Goal: Obtain resource: Download file/media

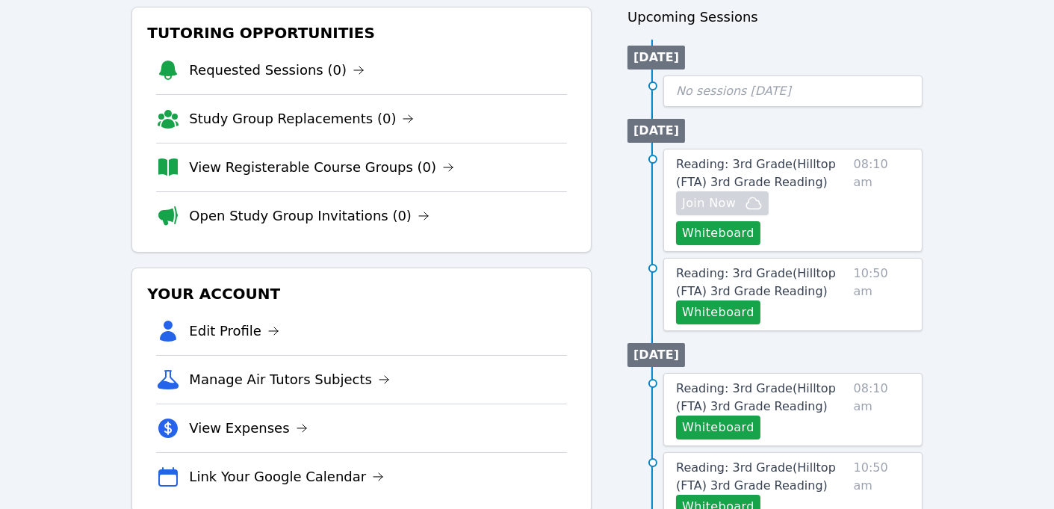
scroll to position [176, 0]
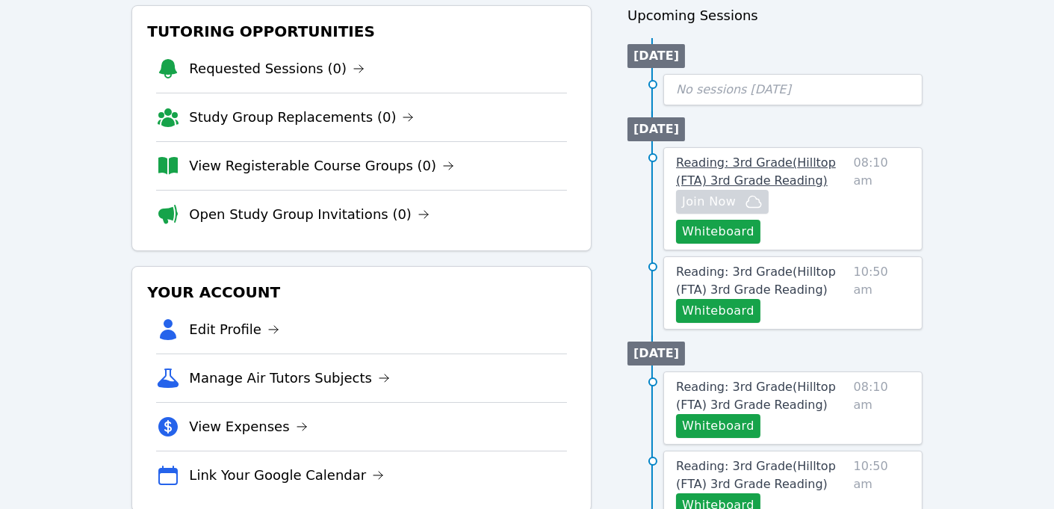
click at [743, 174] on span "Reading: 3rd Grade ( Hilltop (FTA) 3rd Grade Reading )" at bounding box center [756, 171] width 160 height 32
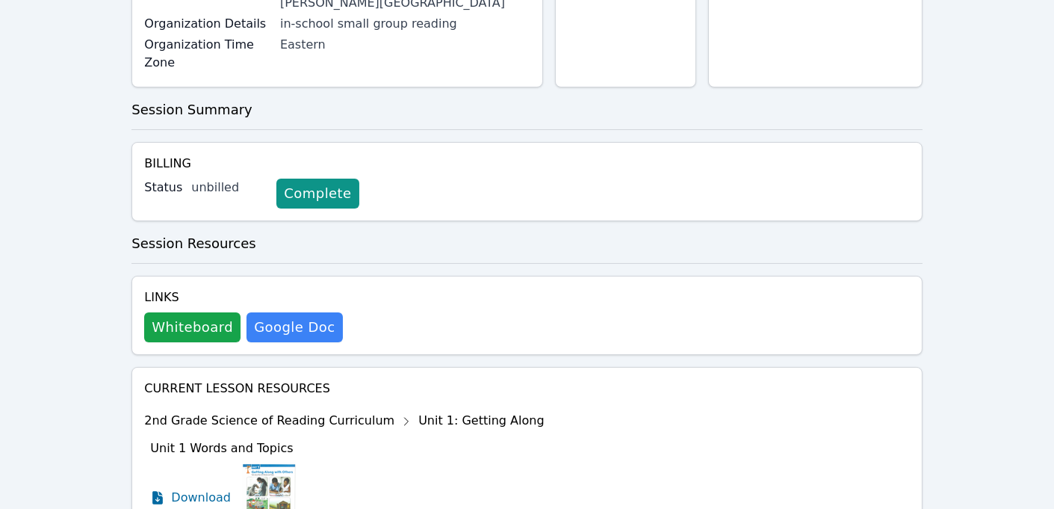
scroll to position [301, 0]
click at [198, 312] on button "Whiteboard" at bounding box center [192, 327] width 96 height 30
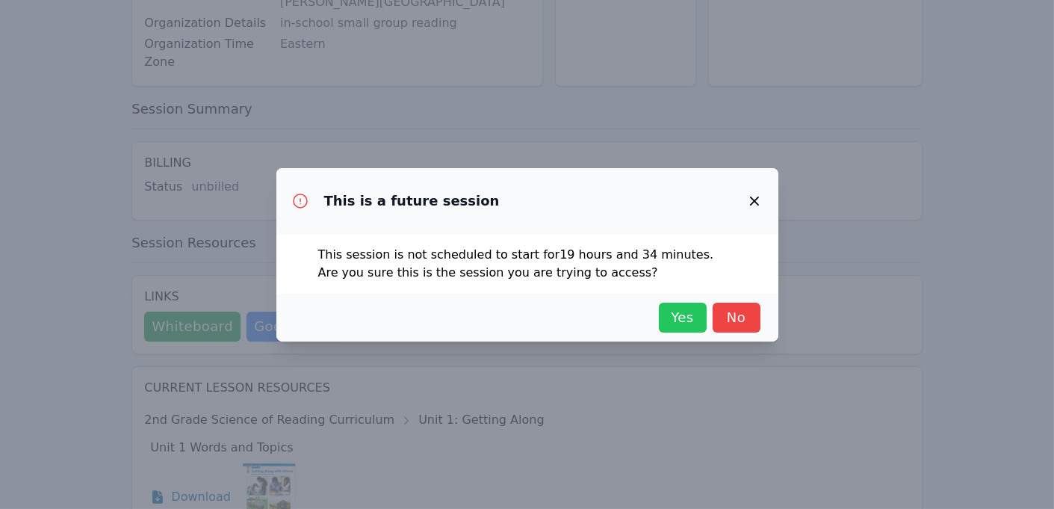
click at [687, 312] on span "Yes" at bounding box center [682, 317] width 33 height 21
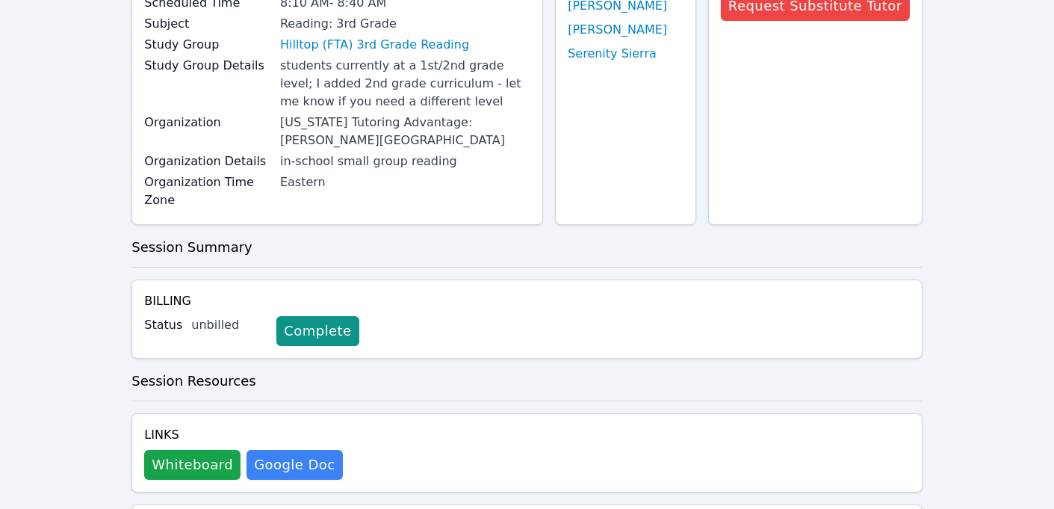
scroll to position [0, 0]
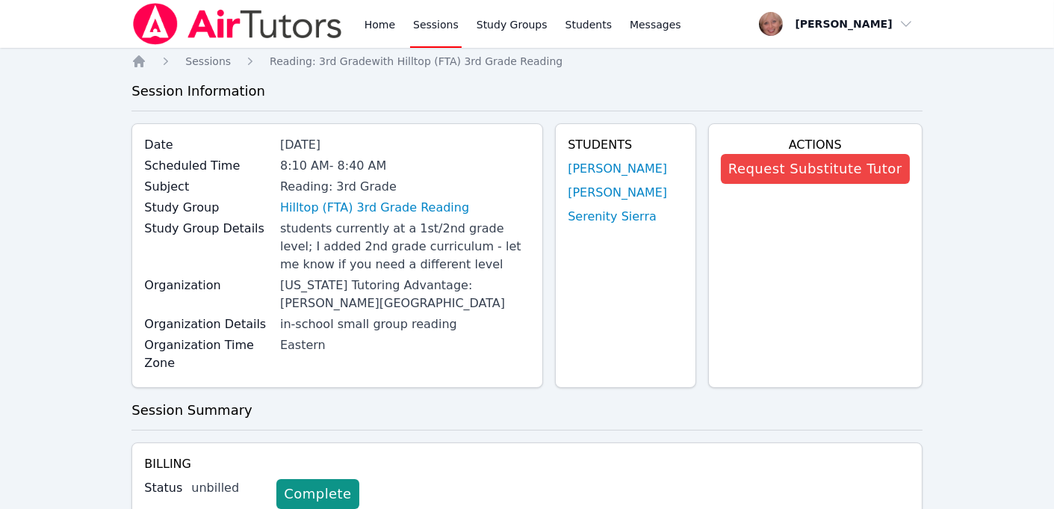
scroll to position [176, 0]
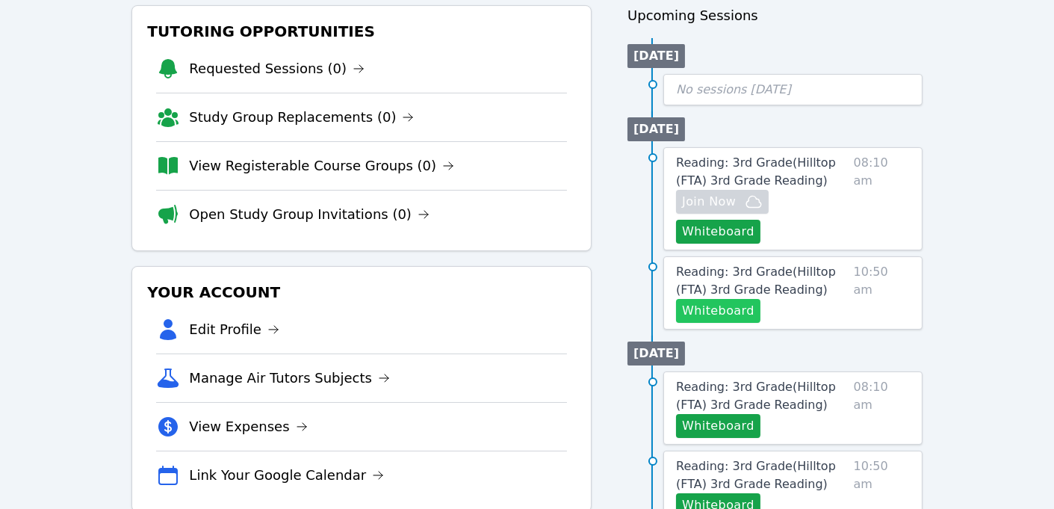
click at [712, 313] on button "Whiteboard" at bounding box center [718, 311] width 84 height 24
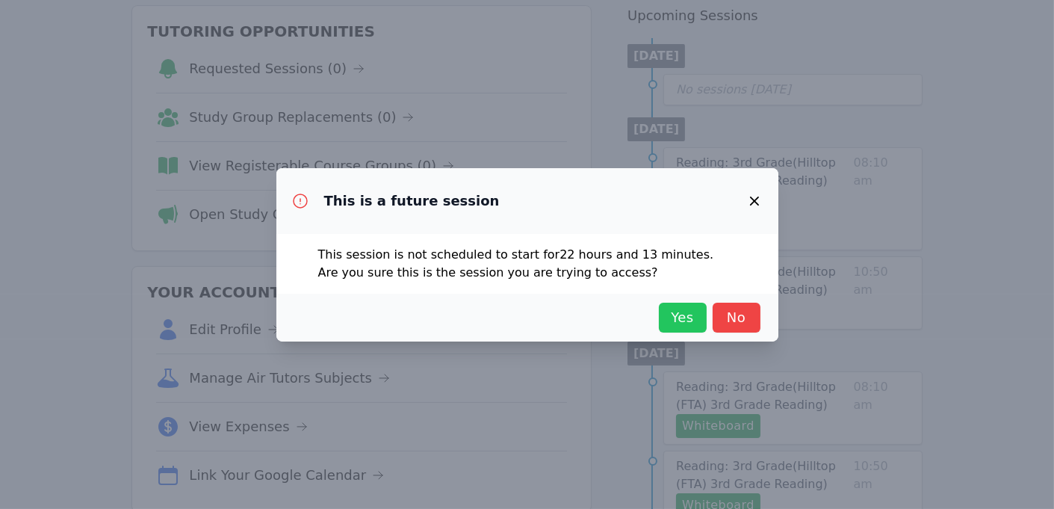
click at [682, 315] on span "Yes" at bounding box center [682, 317] width 33 height 21
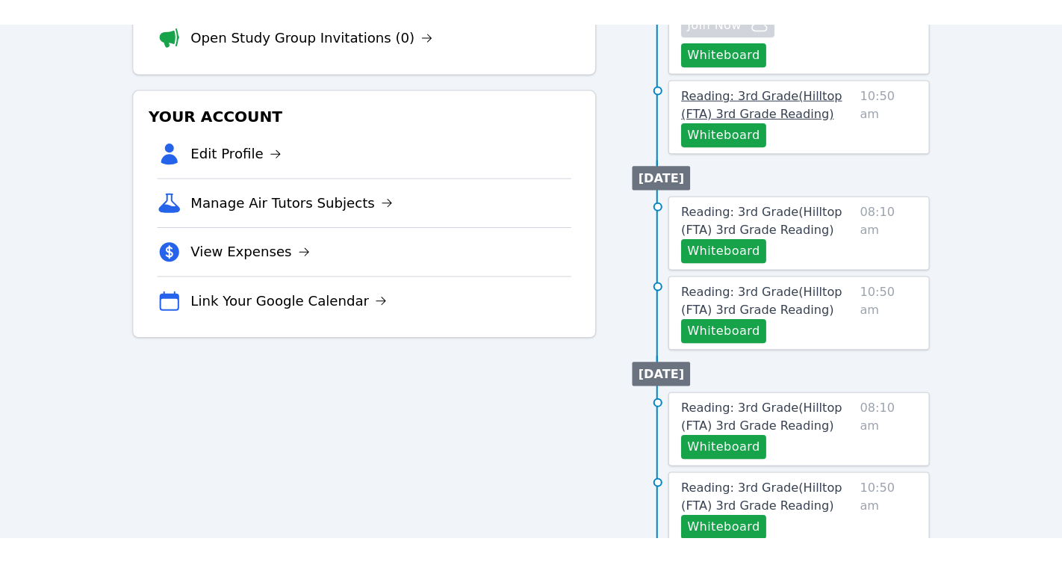
scroll to position [429, 0]
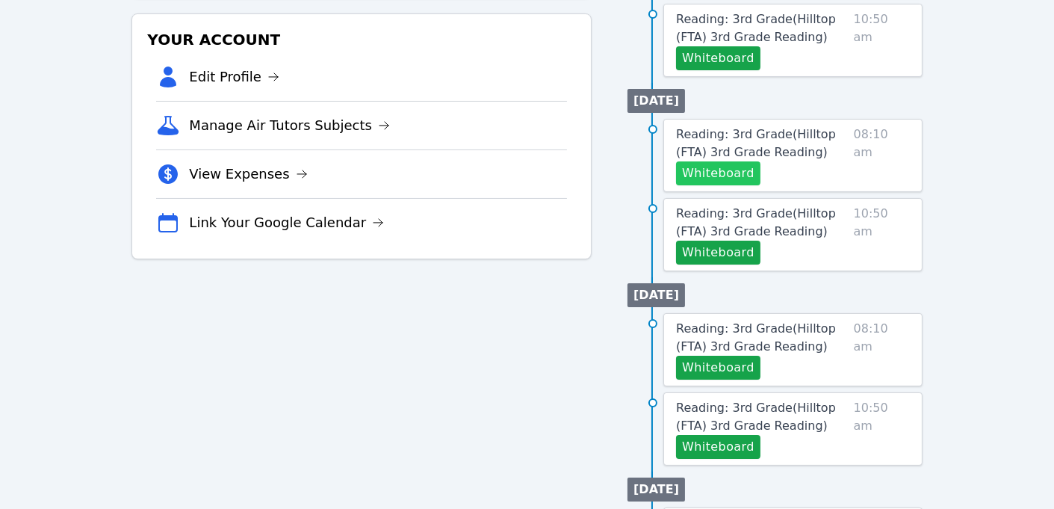
click at [712, 171] on button "Whiteboard" at bounding box center [718, 173] width 84 height 24
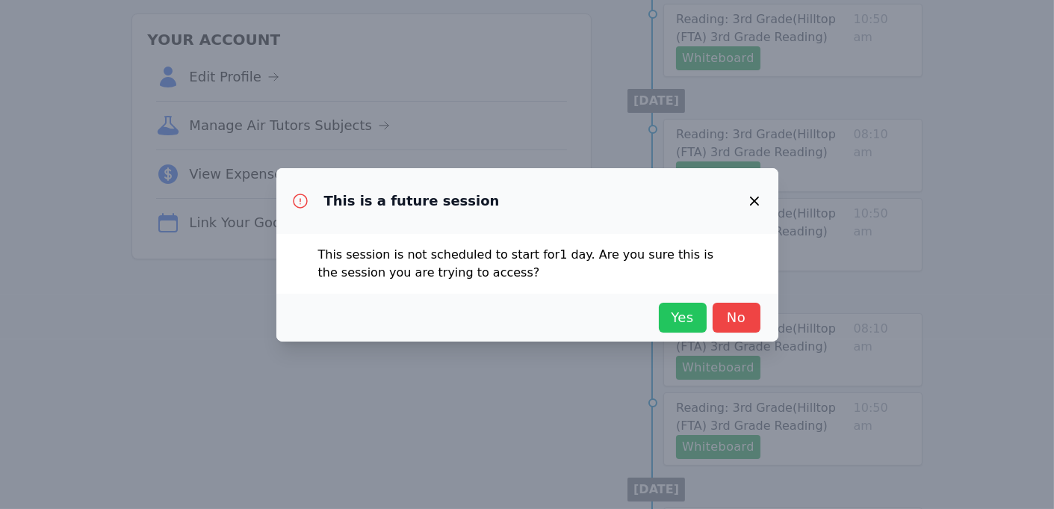
click at [690, 318] on span "Yes" at bounding box center [682, 317] width 33 height 21
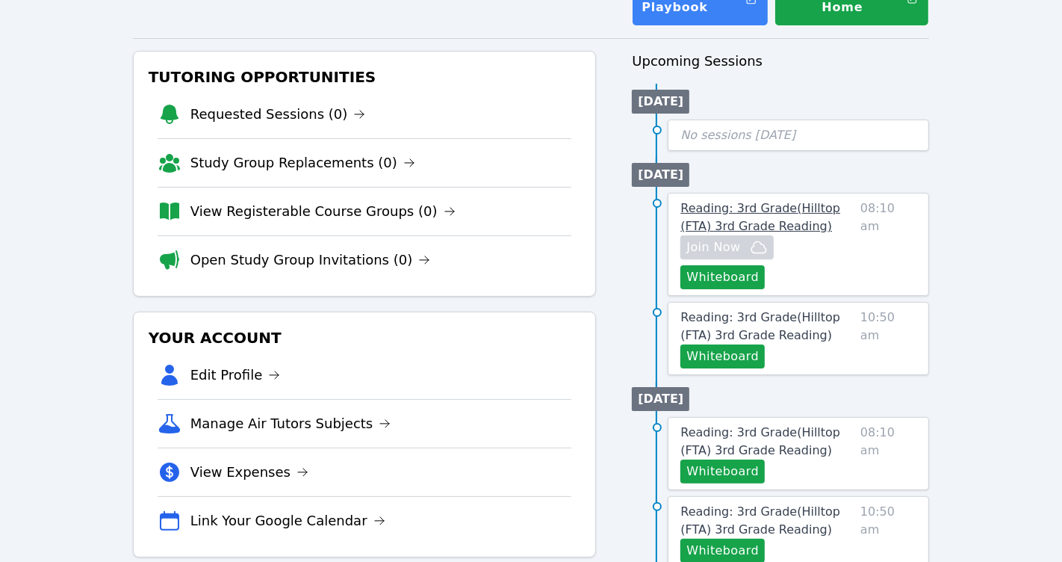
scroll to position [130, 0]
click at [736, 236] on link "Join Now" at bounding box center [727, 248] width 93 height 24
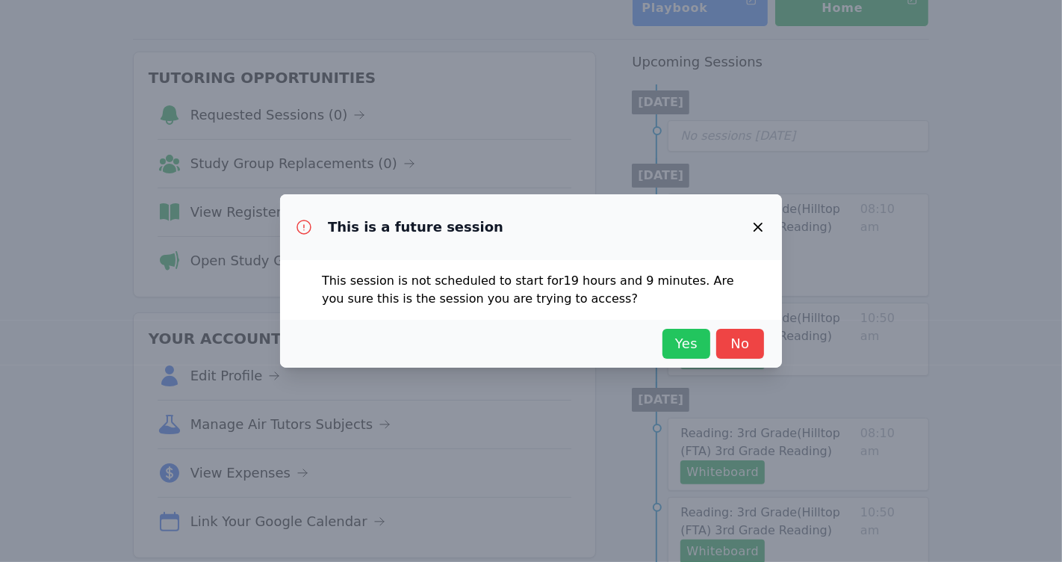
click at [695, 348] on span "Yes" at bounding box center [686, 343] width 33 height 21
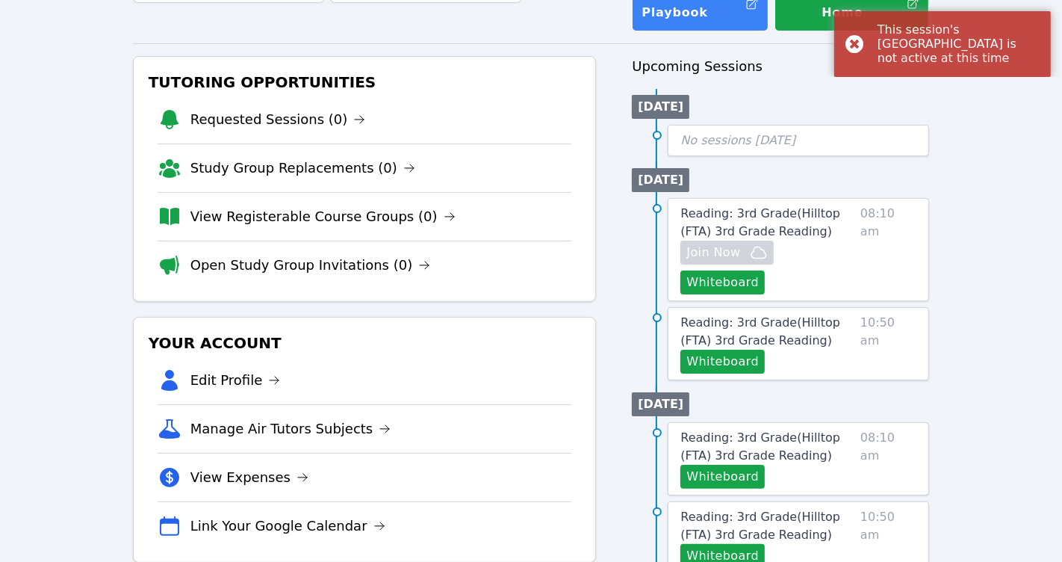
scroll to position [120, 0]
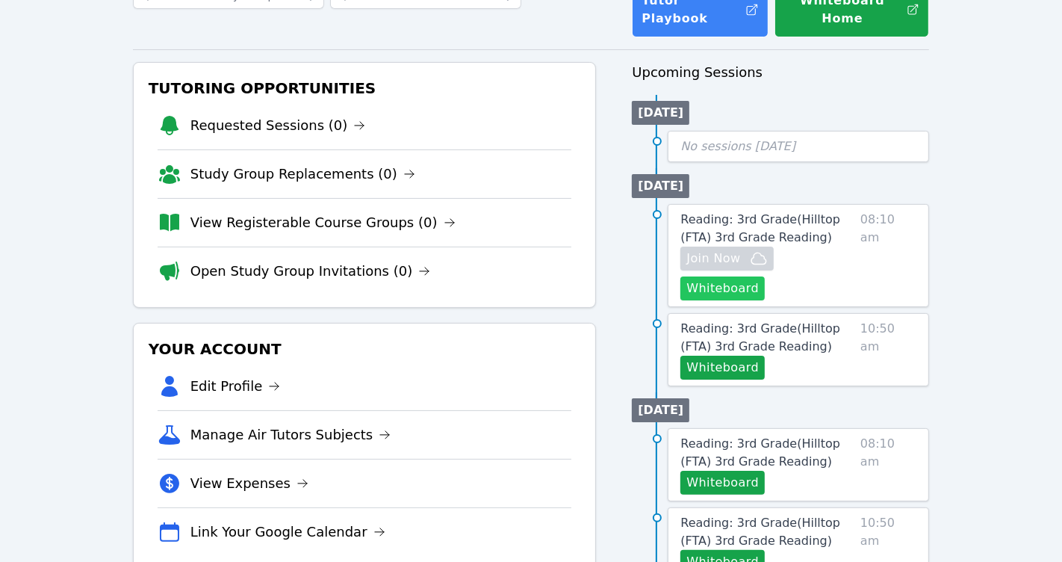
click at [719, 276] on button "Whiteboard" at bounding box center [723, 288] width 84 height 24
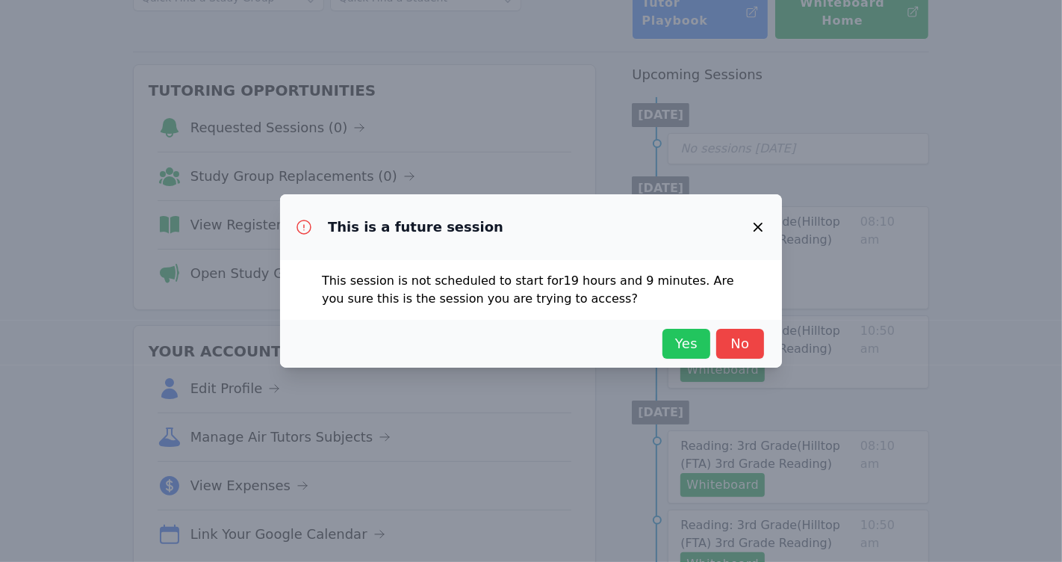
click at [687, 335] on span "Yes" at bounding box center [686, 343] width 33 height 21
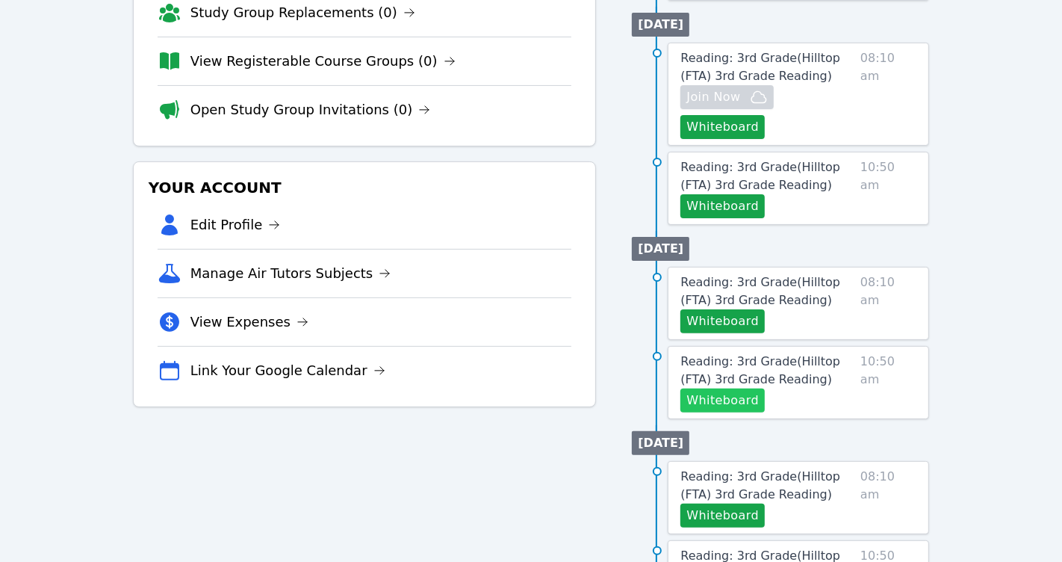
scroll to position [286, 0]
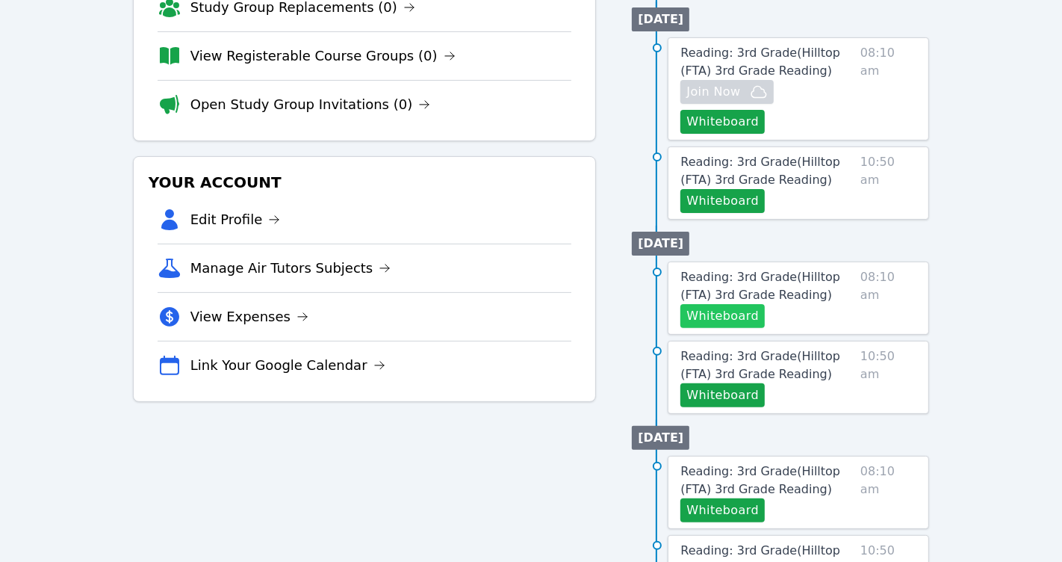
click at [721, 304] on button "Whiteboard" at bounding box center [723, 316] width 84 height 24
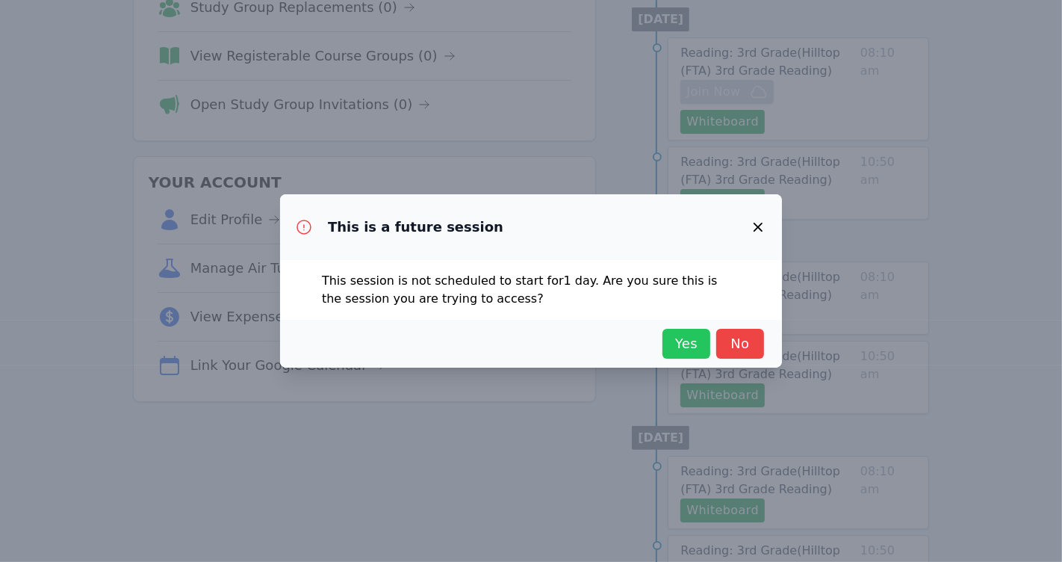
click at [678, 339] on span "Yes" at bounding box center [686, 343] width 33 height 21
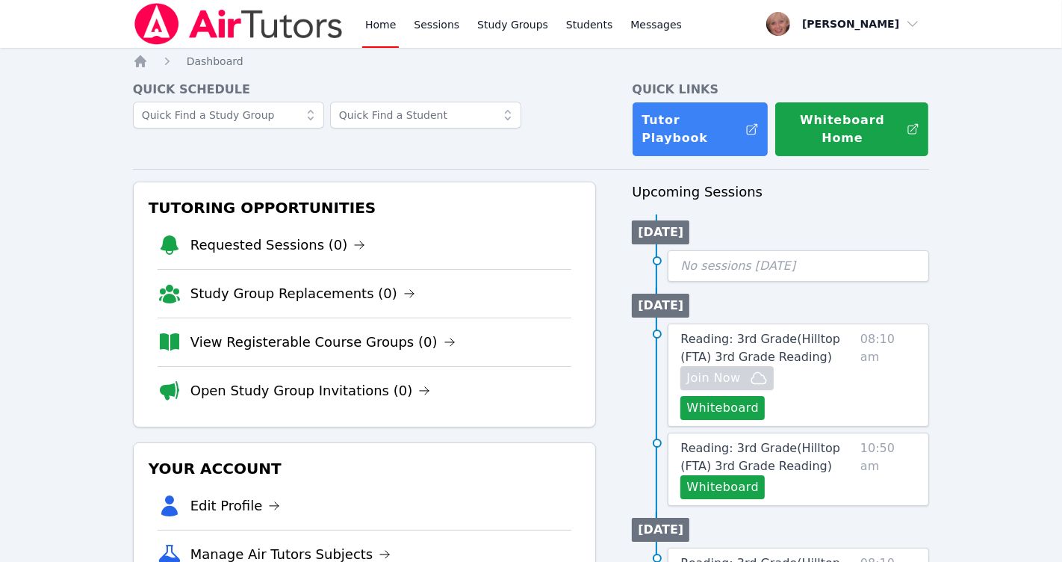
scroll to position [2, 0]
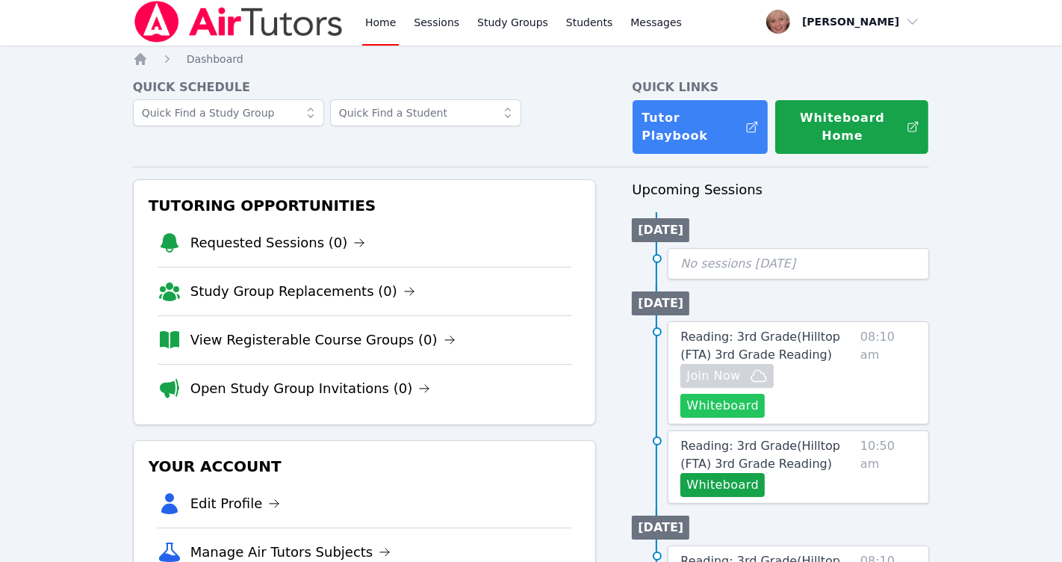
click at [725, 394] on button "Whiteboard" at bounding box center [723, 406] width 84 height 24
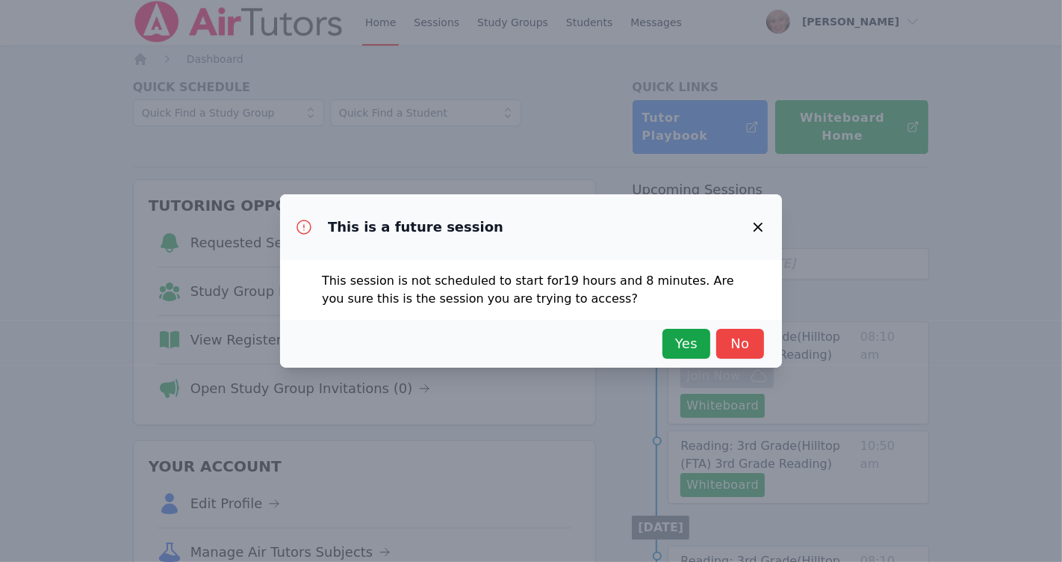
click at [996, 356] on div "This is a future session This session is not scheduled to start for 19 hours an…" at bounding box center [531, 281] width 1062 height 562
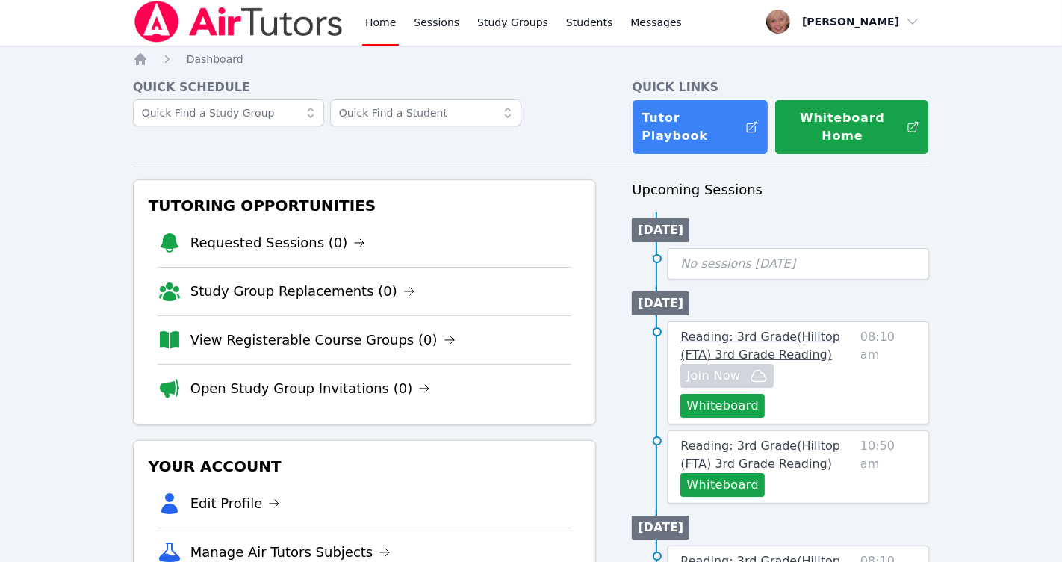
click at [733, 328] on link "Reading: 3rd Grade ( Hilltop (FTA) 3rd Grade Reading )" at bounding box center [768, 346] width 174 height 36
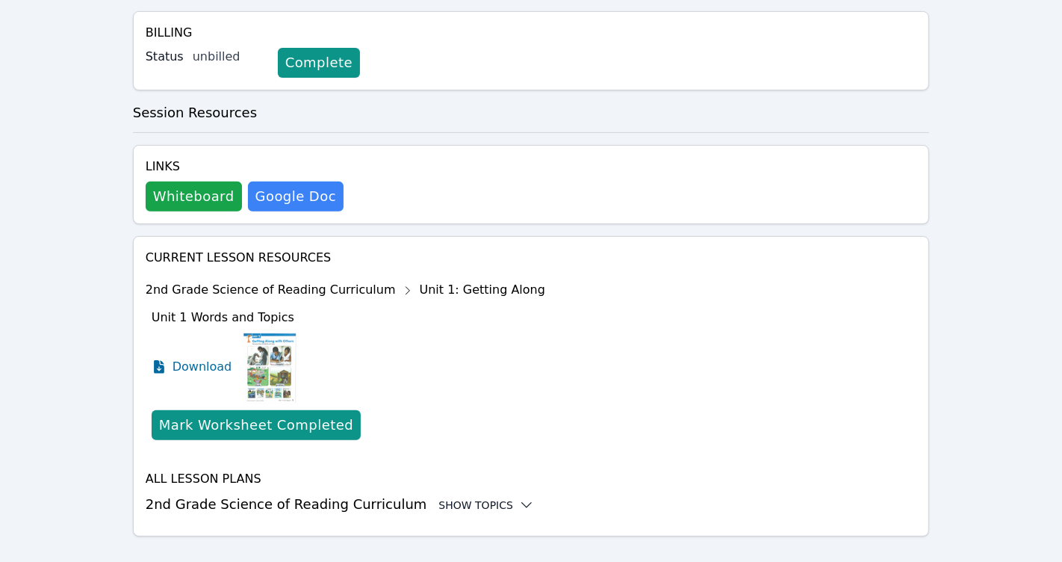
scroll to position [423, 0]
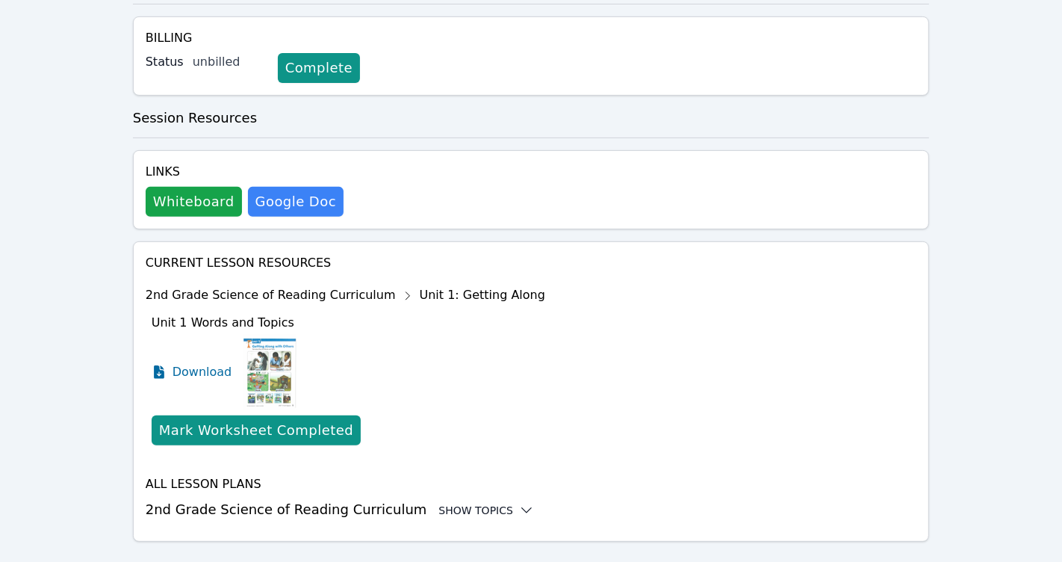
click at [487, 503] on div "Show Topics" at bounding box center [487, 510] width 96 height 15
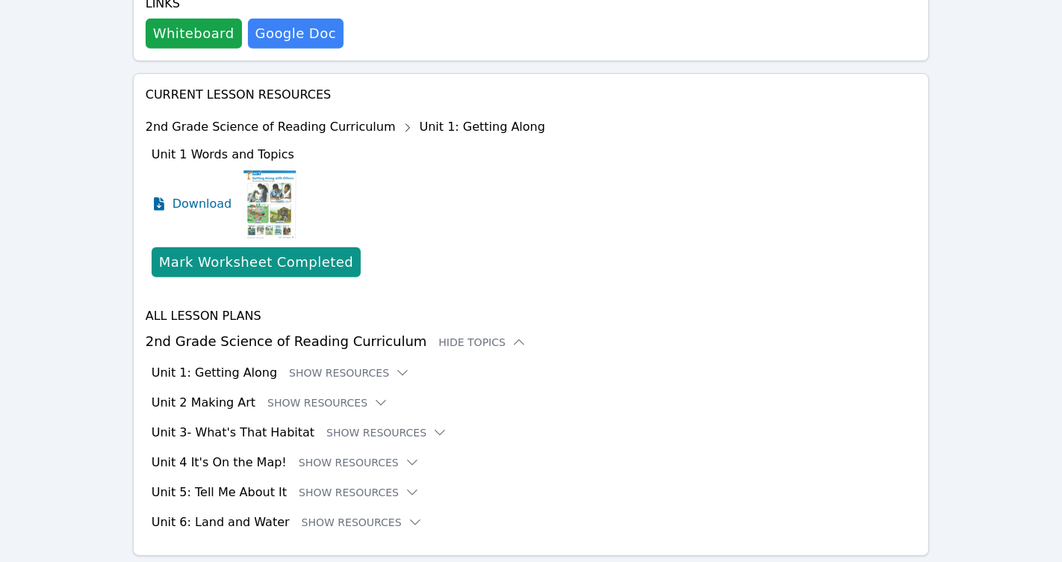
scroll to position [613, 0]
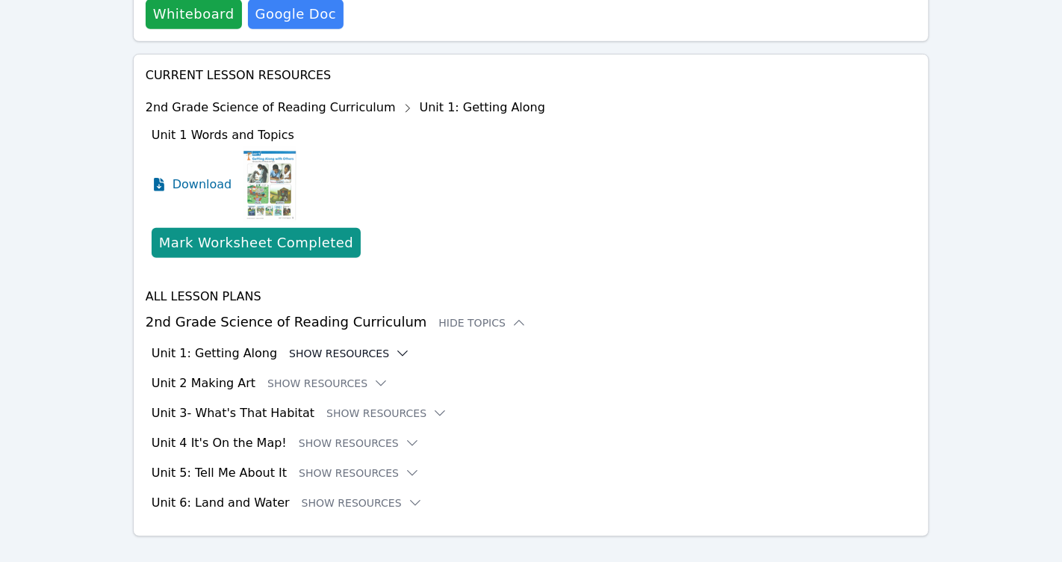
click at [335, 346] on button "Show Resources" at bounding box center [349, 353] width 121 height 15
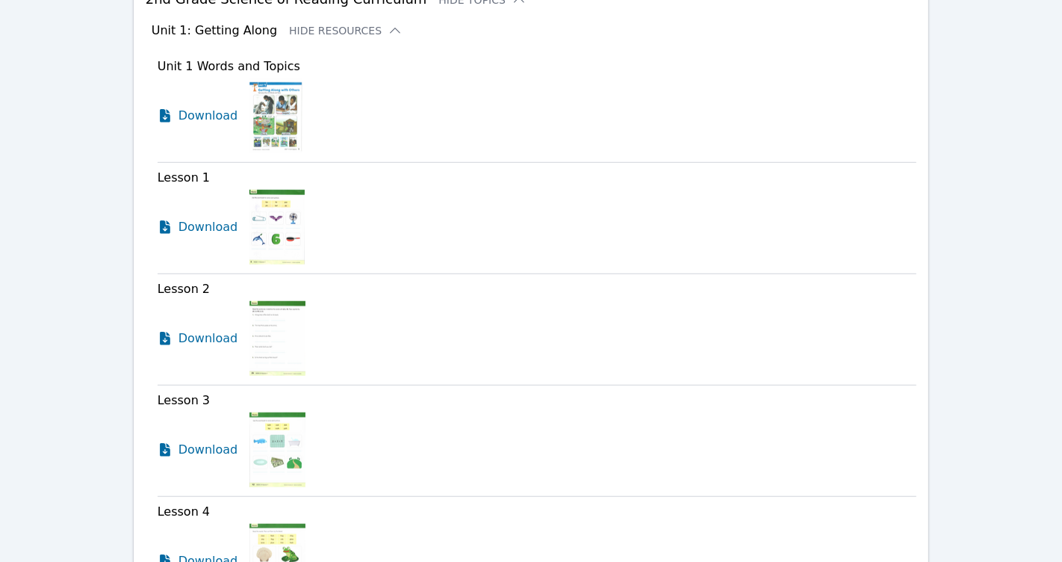
scroll to position [938, 0]
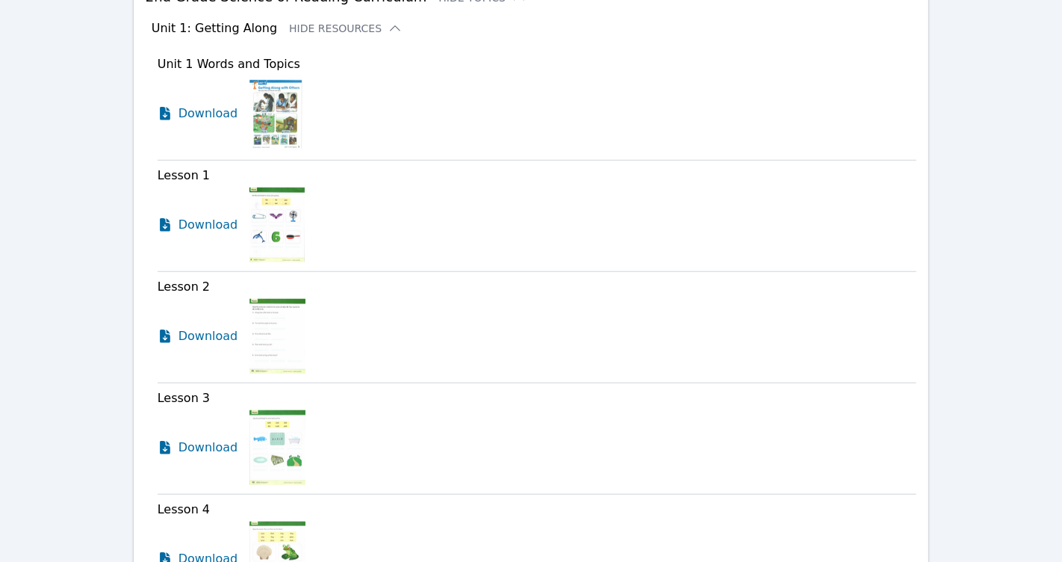
click at [284, 309] on img at bounding box center [278, 336] width 56 height 75
click at [205, 327] on span "Download" at bounding box center [212, 336] width 66 height 18
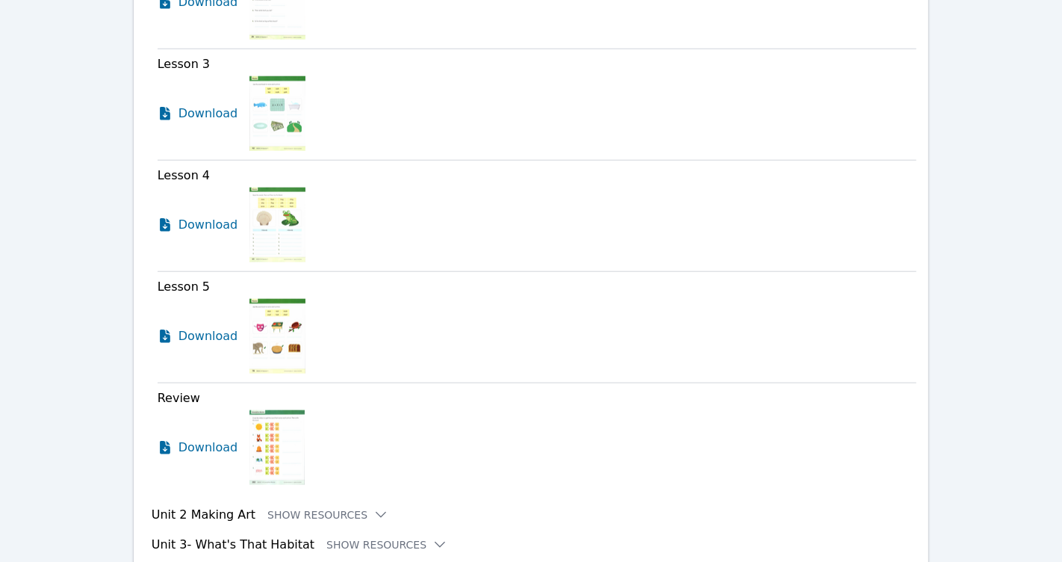
scroll to position [1401, 0]
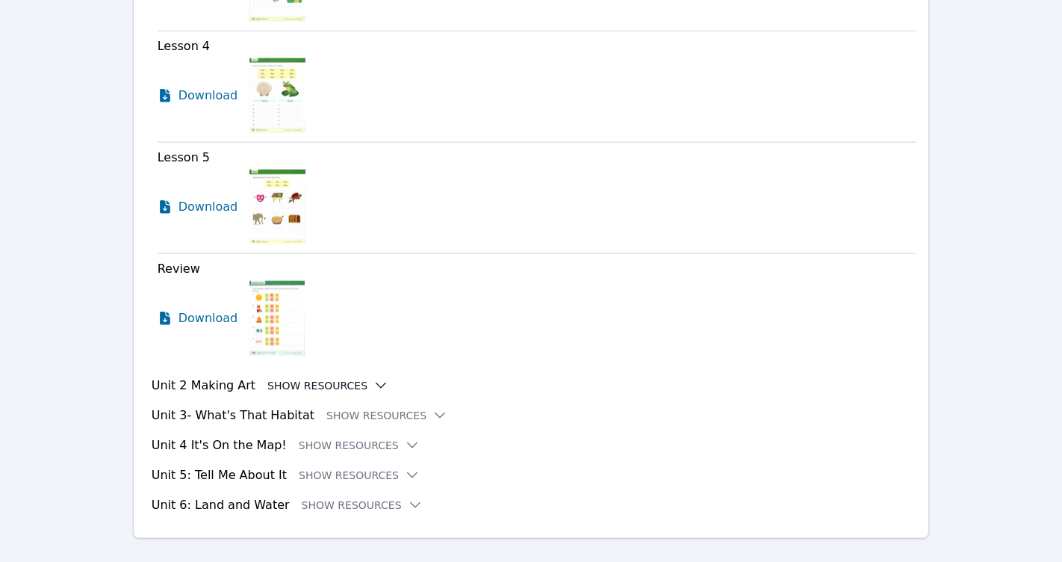
click at [377, 383] on icon at bounding box center [382, 385] width 10 height 4
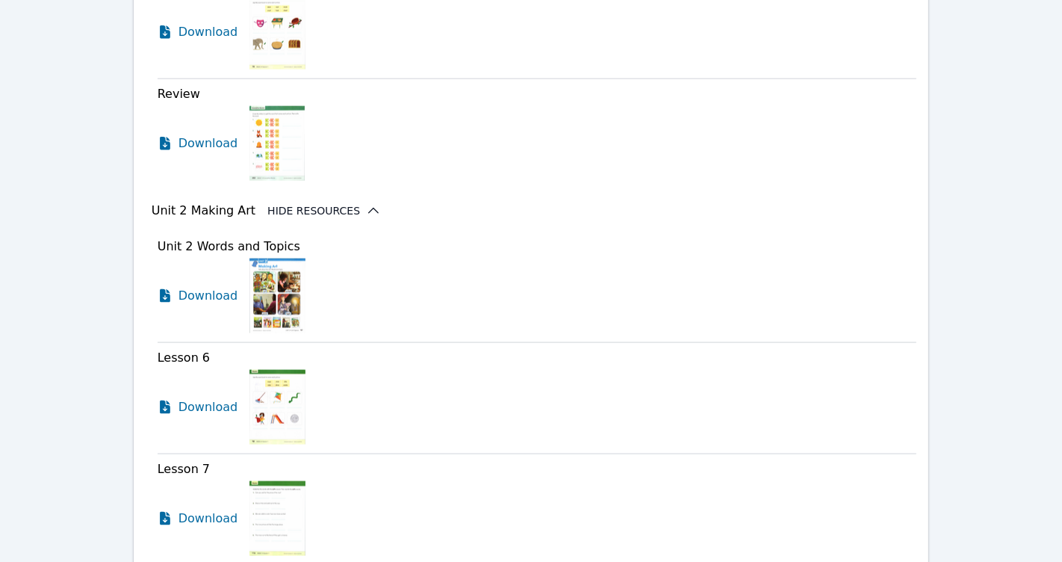
scroll to position [0, 0]
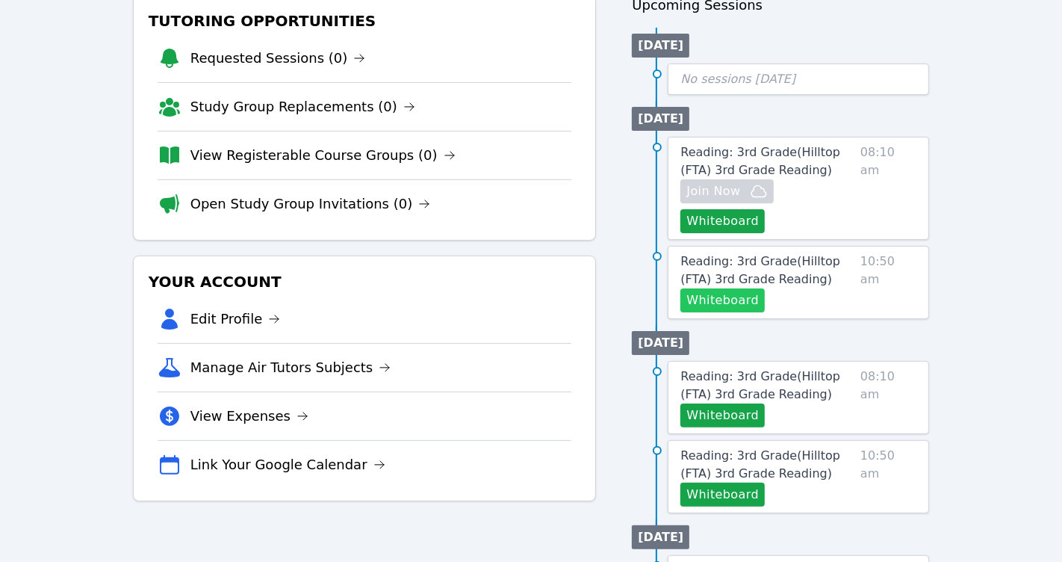
scroll to position [189, 0]
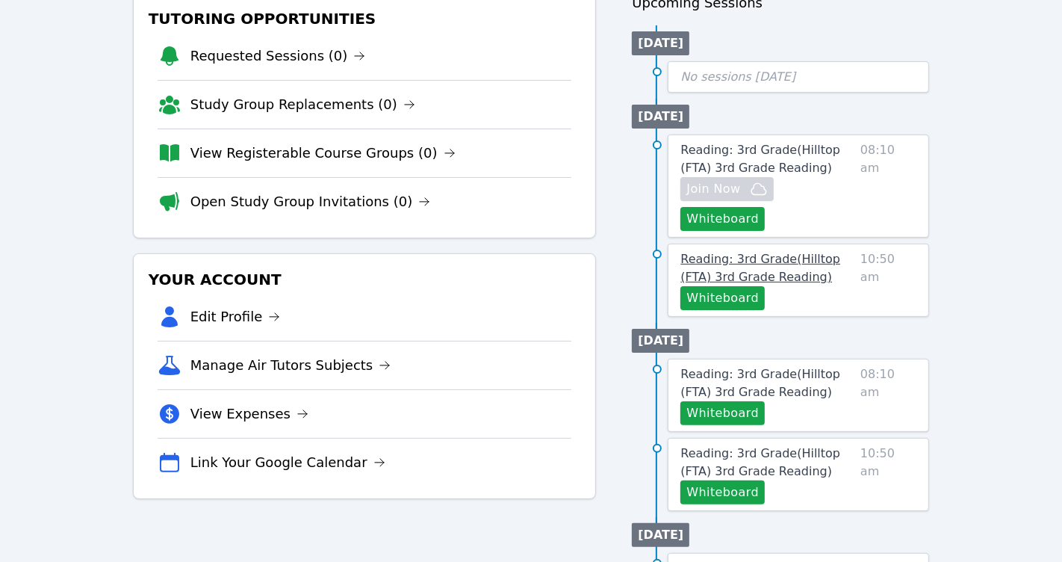
click at [755, 252] on span "Reading: 3rd Grade ( Hilltop (FTA) 3rd Grade Reading )" at bounding box center [761, 268] width 160 height 32
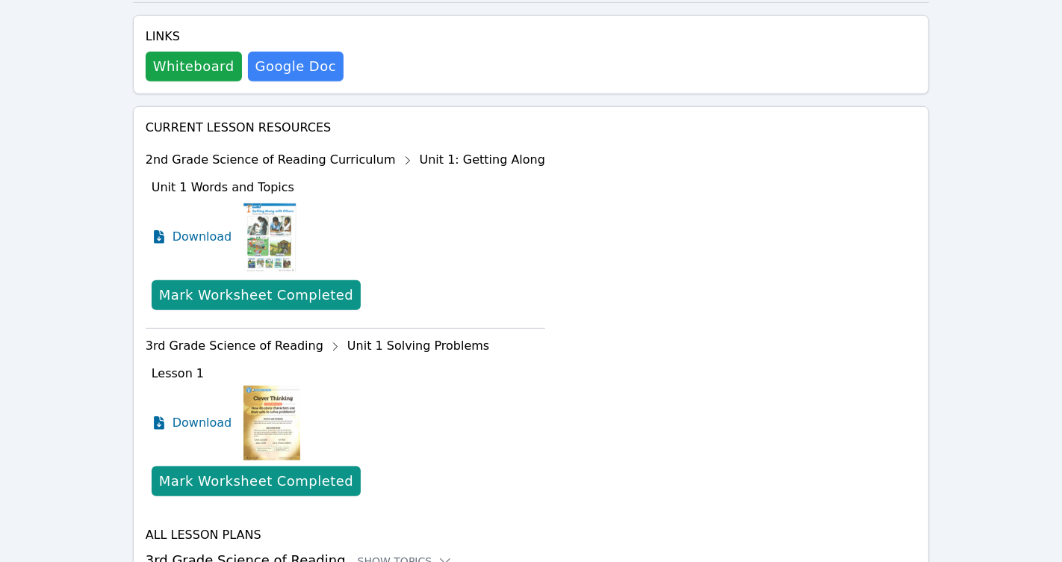
scroll to position [625, 0]
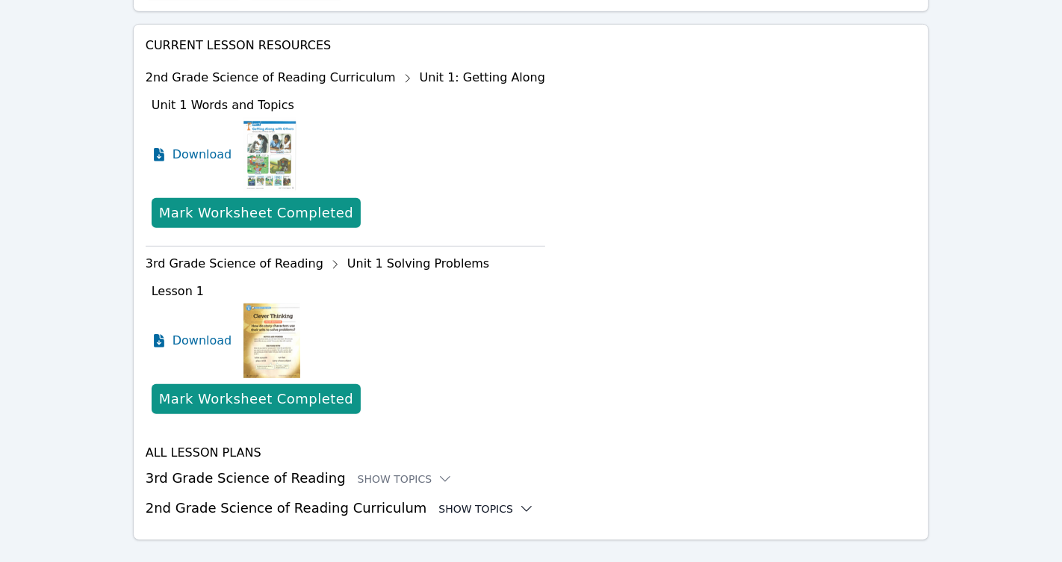
click at [519, 506] on icon at bounding box center [526, 508] width 15 height 15
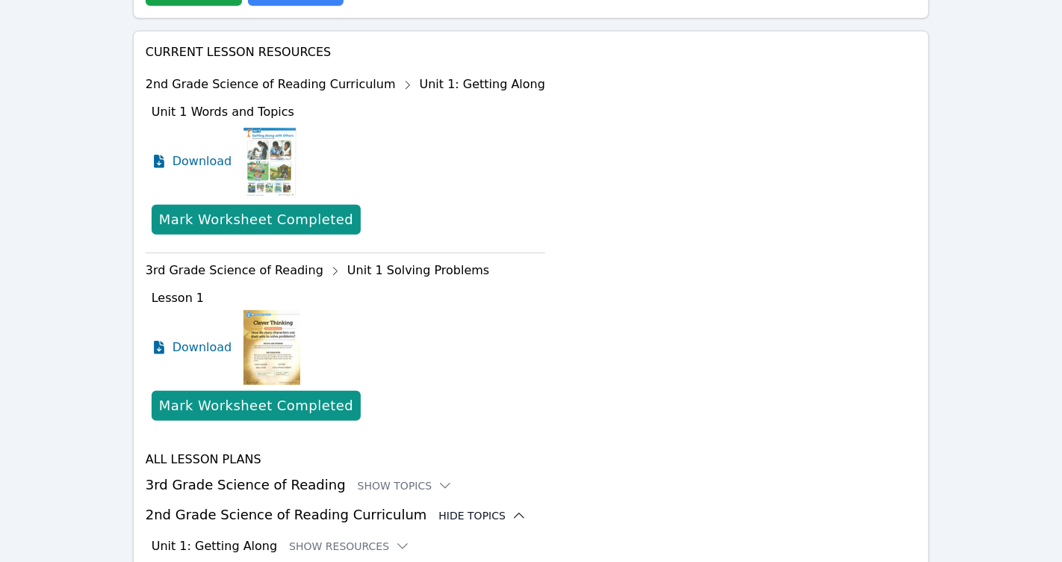
scroll to position [829, 0]
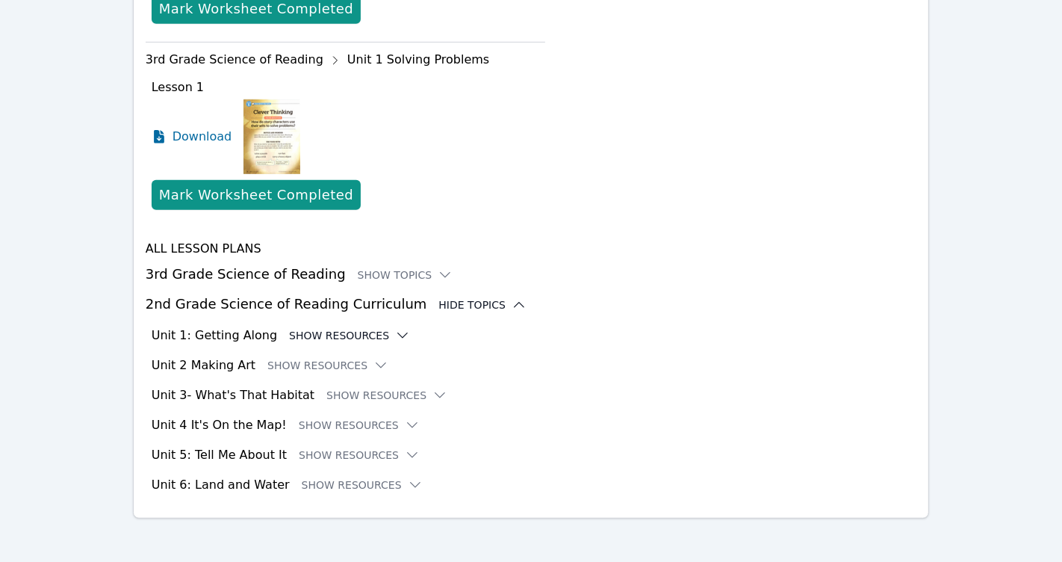
click at [395, 332] on icon at bounding box center [402, 335] width 15 height 15
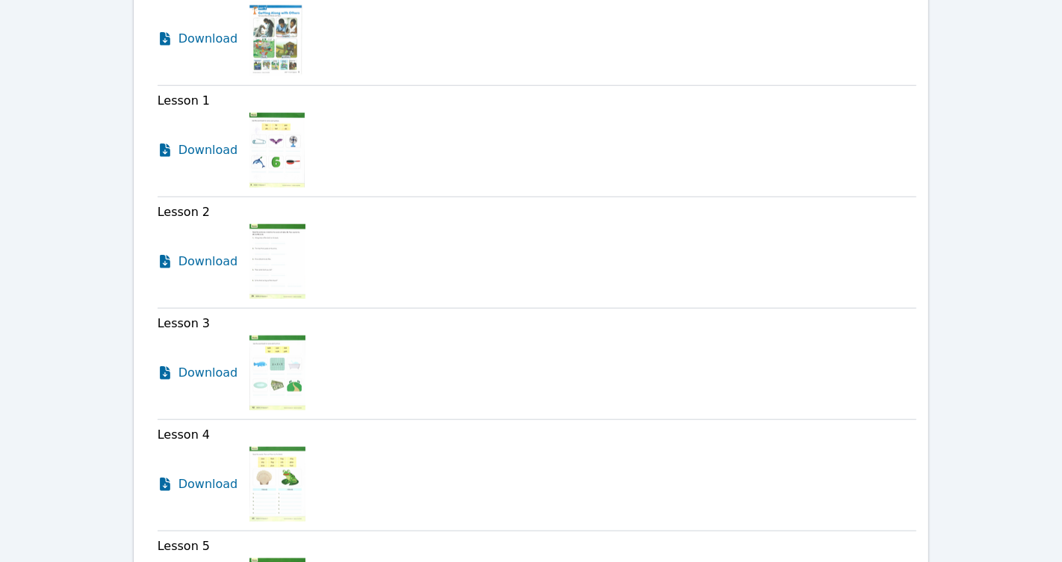
scroll to position [1213, 0]
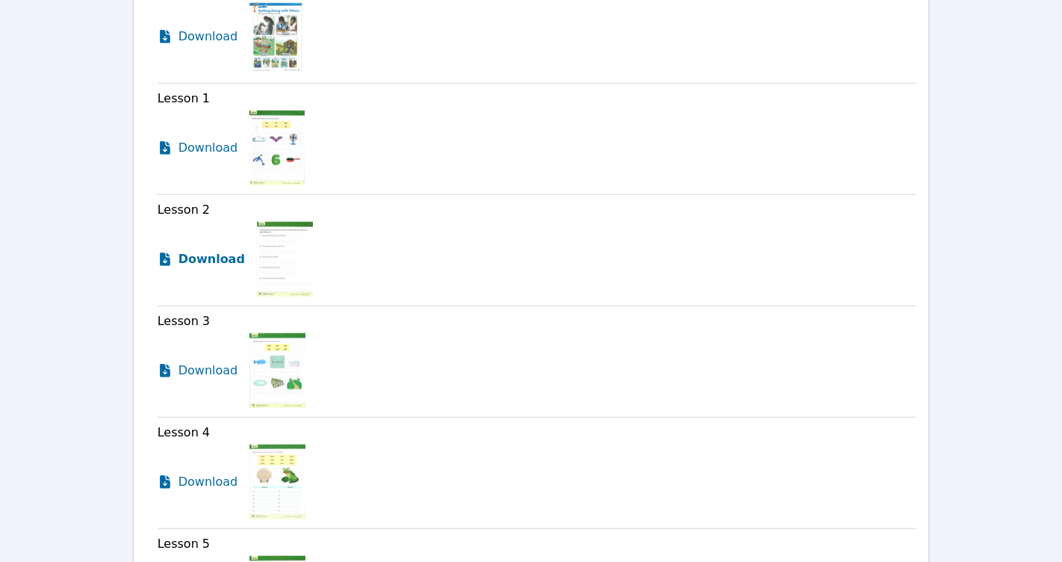
click at [198, 258] on span "Download" at bounding box center [212, 259] width 66 height 18
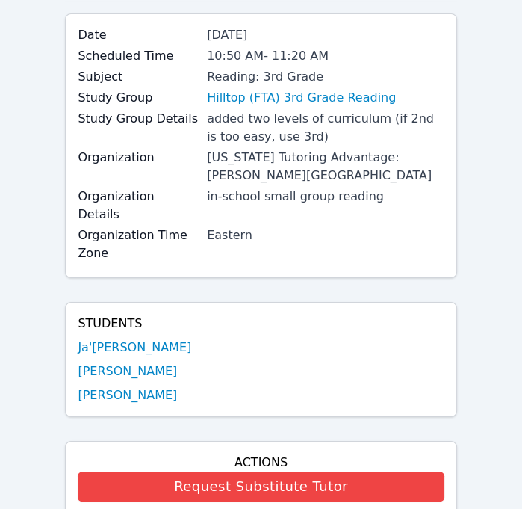
scroll to position [126, 0]
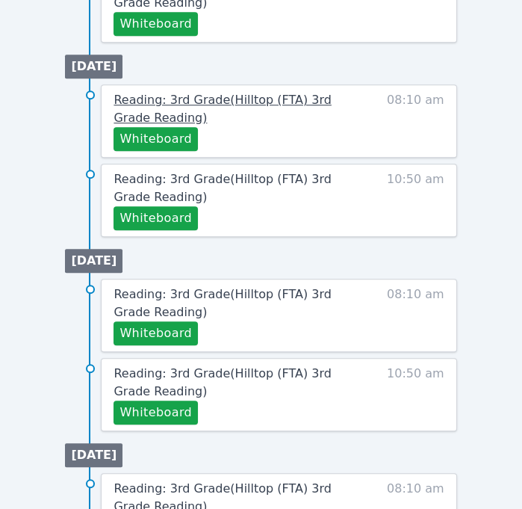
scroll to position [999, 0]
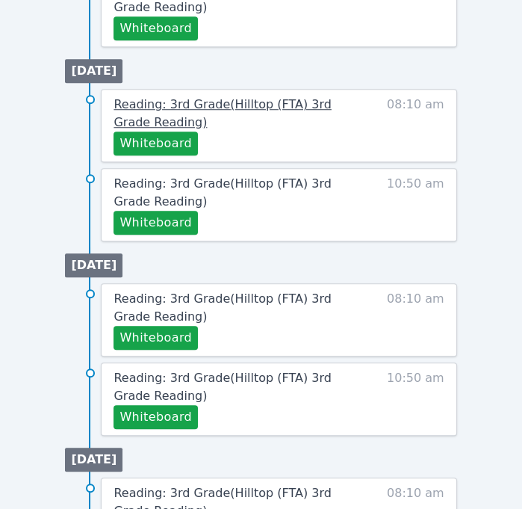
click at [168, 89] on div "Reading: 3rd Grade ( Hilltop (FTA) 3rd Grade Reading ) Whiteboard 08:10 am" at bounding box center [279, 125] width 356 height 73
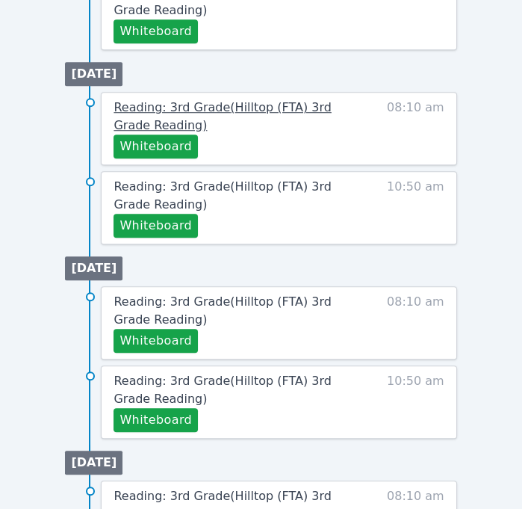
scroll to position [990, 0]
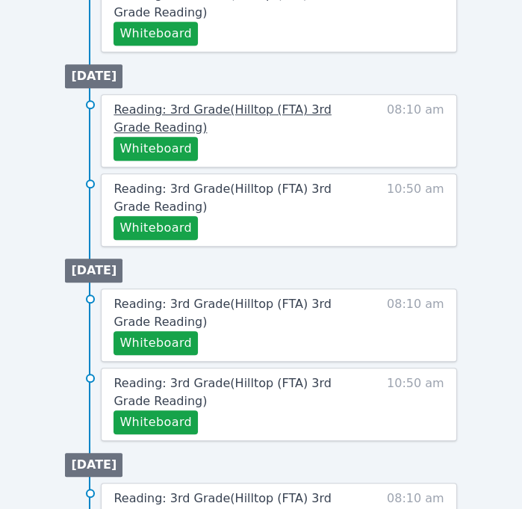
click at [196, 106] on span "Reading: 3rd Grade ( Hilltop (FTA) 3rd Grade Reading )" at bounding box center [222, 118] width 217 height 32
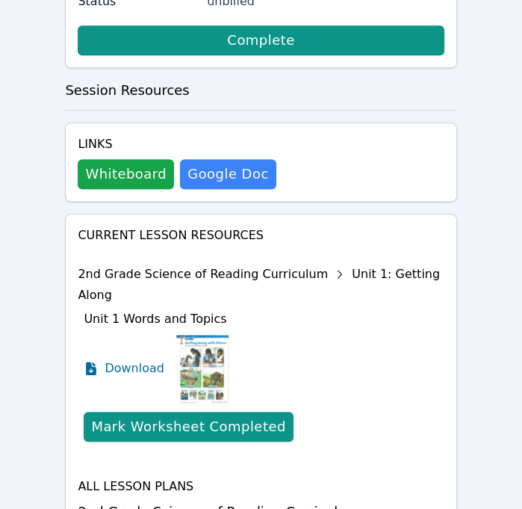
scroll to position [780, 0]
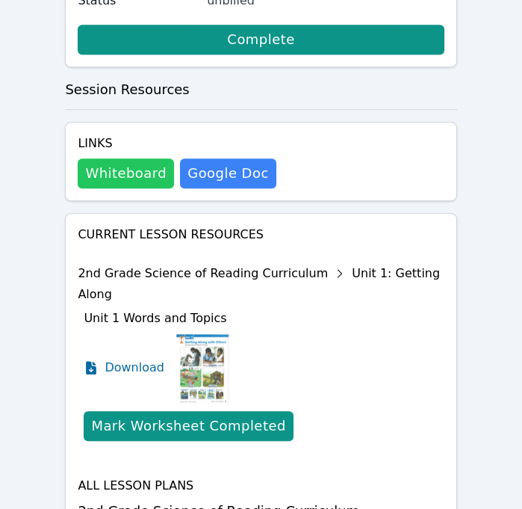
click at [114, 158] on button "Whiteboard" at bounding box center [126, 173] width 96 height 30
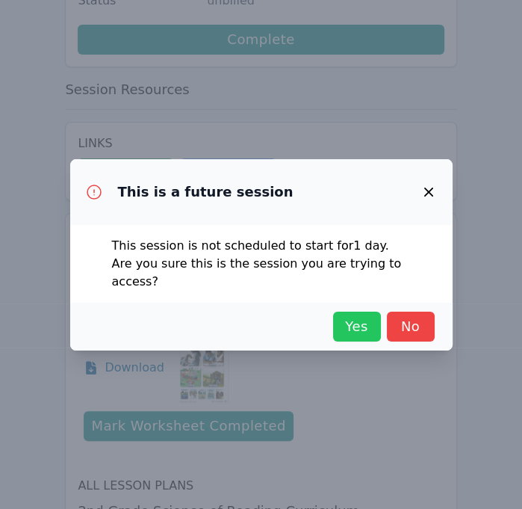
click at [365, 322] on span "Yes" at bounding box center [357, 326] width 33 height 21
